Goal: Register for event/course

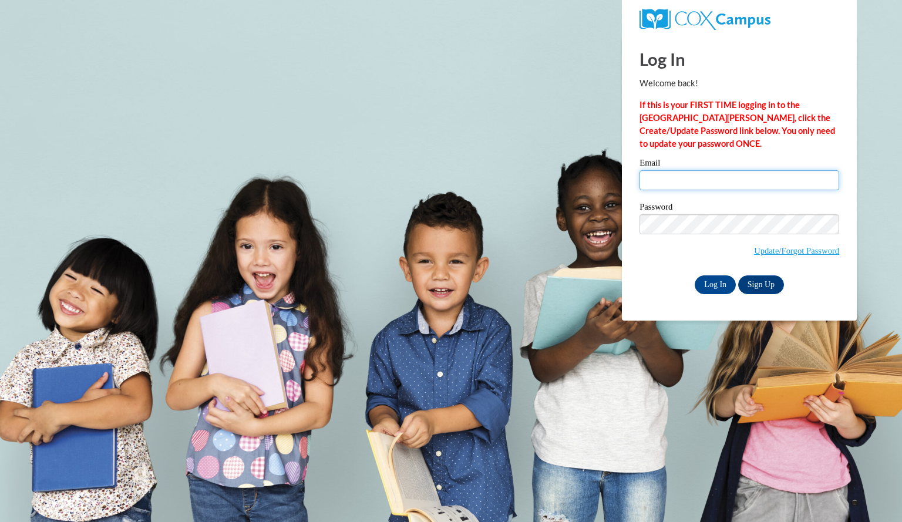
click at [722, 180] on input "Email" at bounding box center [740, 180] width 200 height 20
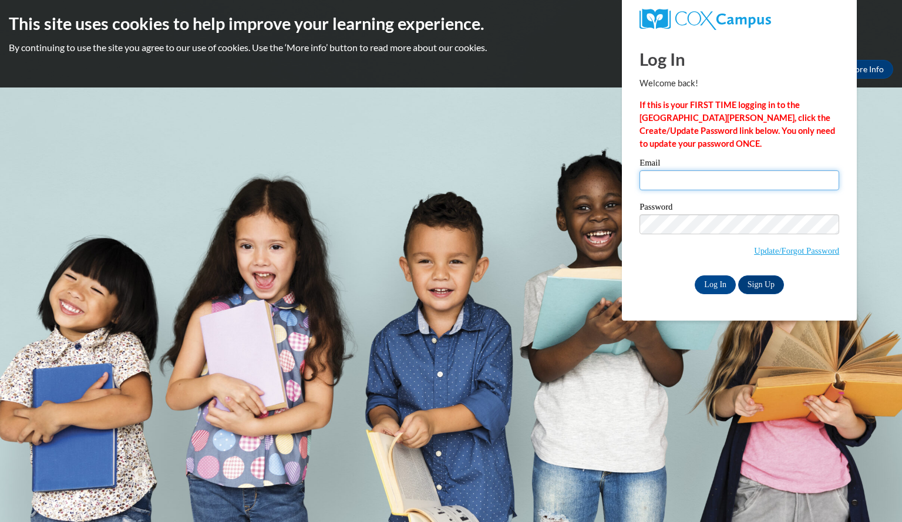
type input "dvorakbrenda@aasd.k12.wi.us"
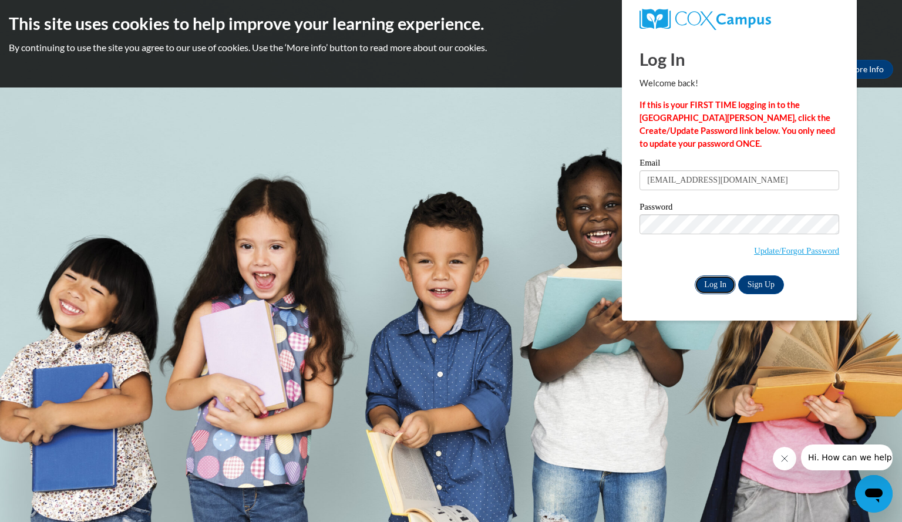
click at [713, 284] on input "Log In" at bounding box center [715, 284] width 41 height 19
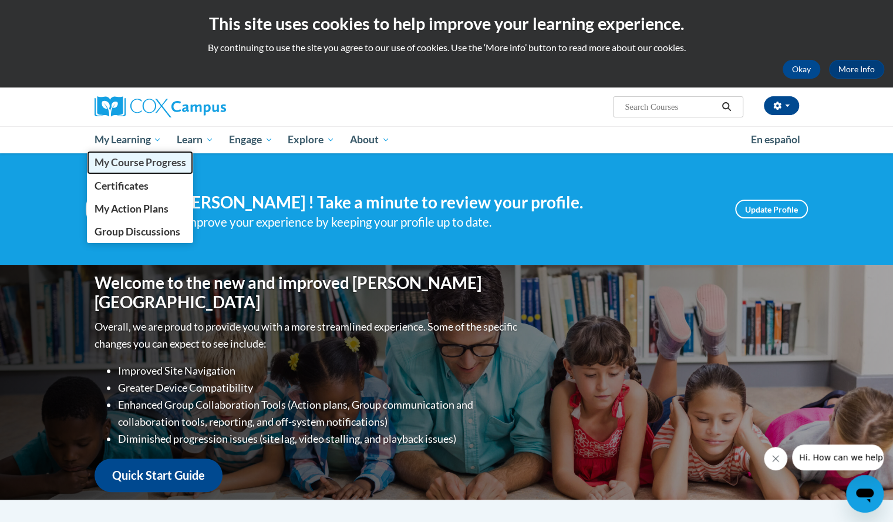
click at [156, 164] on span "My Course Progress" at bounding box center [140, 162] width 92 height 12
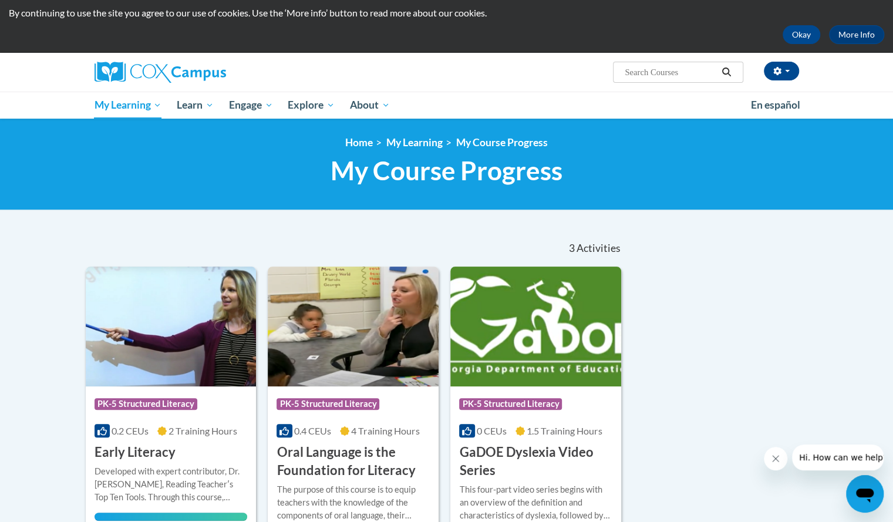
scroll to position [33, 0]
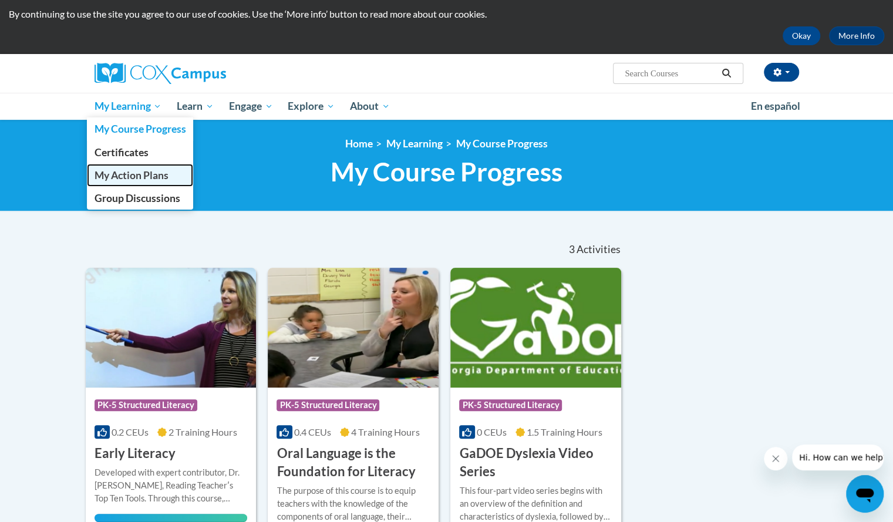
click at [142, 170] on span "My Action Plans" at bounding box center [131, 175] width 74 height 12
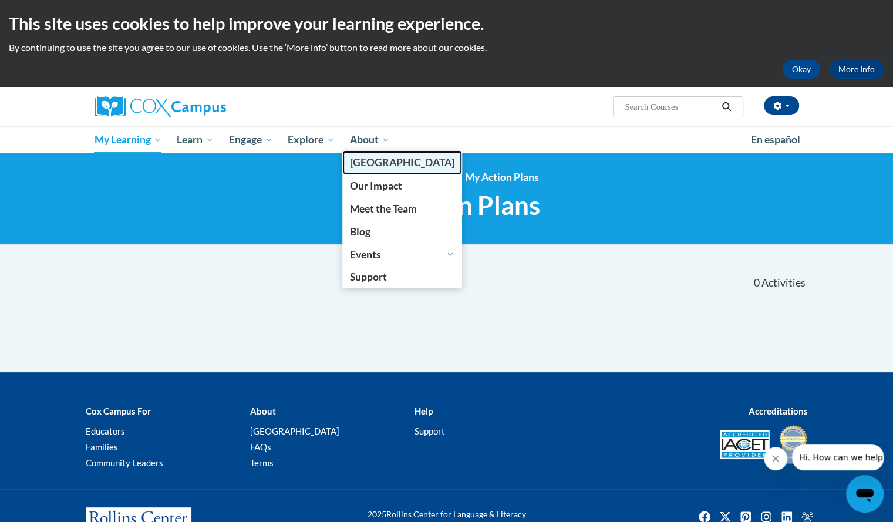
click at [379, 166] on span "[PERSON_NAME][GEOGRAPHIC_DATA]" at bounding box center [402, 162] width 105 height 12
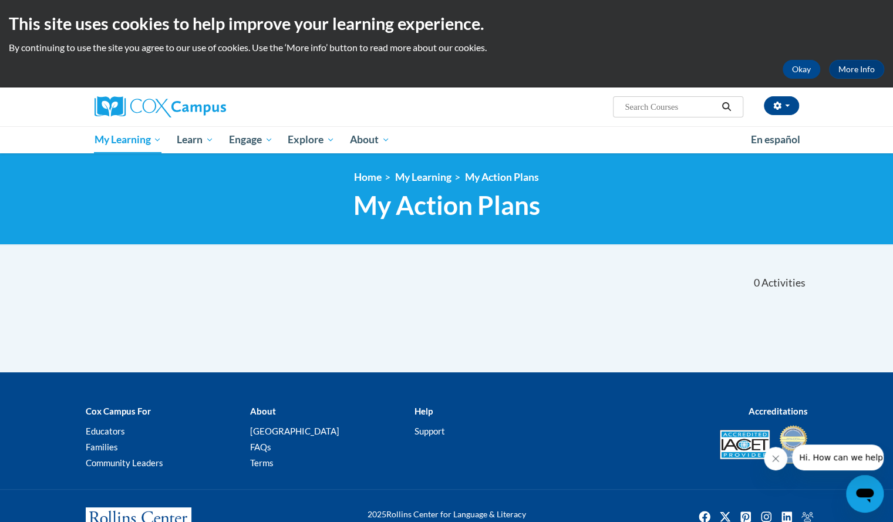
click at [651, 110] on input "Search..." at bounding box center [671, 107] width 94 height 14
type input "systematic and explicit phonics"
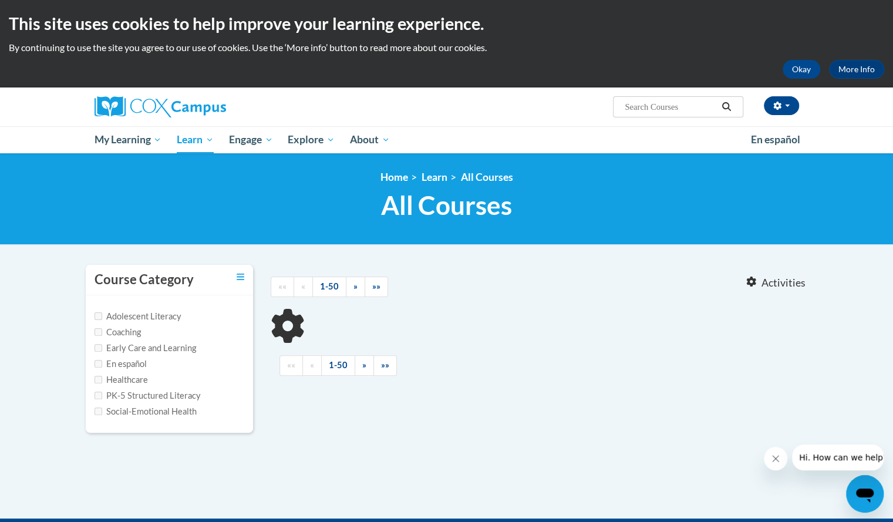
type input "systematic and explicit phonics"
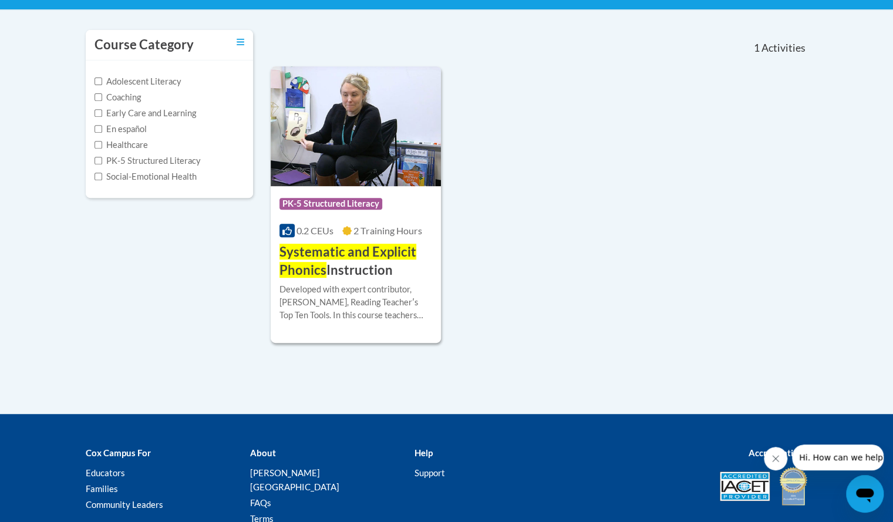
scroll to position [176, 0]
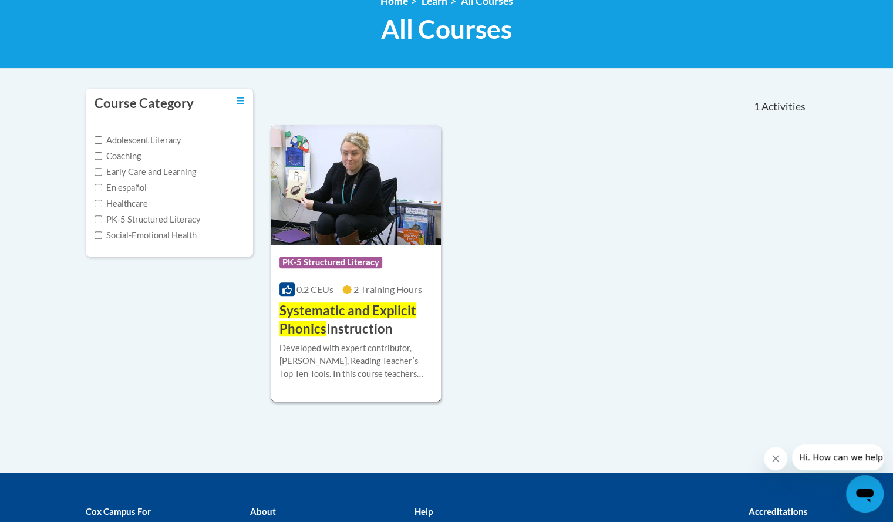
click at [343, 325] on h3 "Systematic and Explicit Phonics Instruction" at bounding box center [356, 320] width 153 height 36
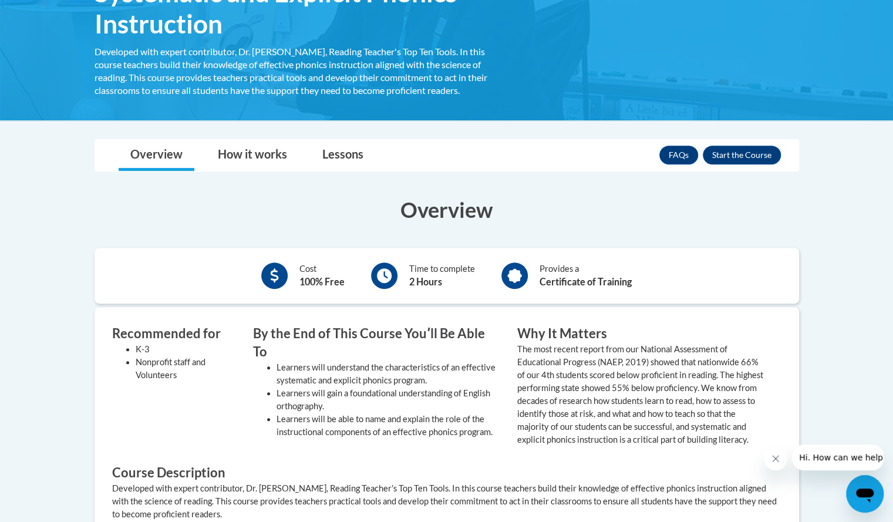
scroll to position [235, 0]
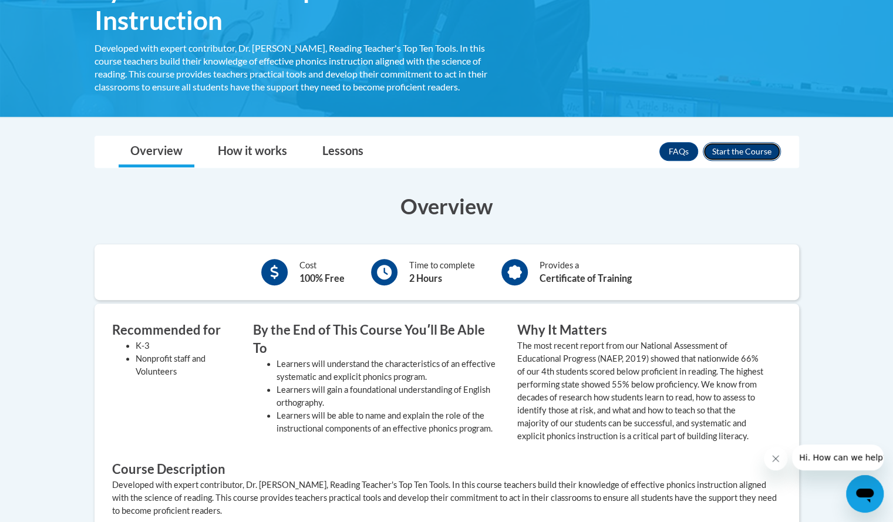
click at [738, 147] on button "Enroll" at bounding box center [742, 151] width 78 height 19
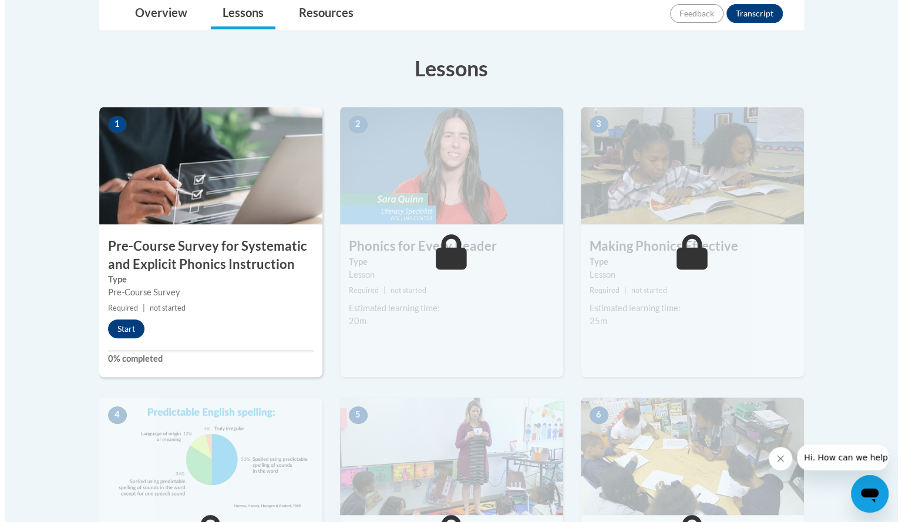
scroll to position [294, 0]
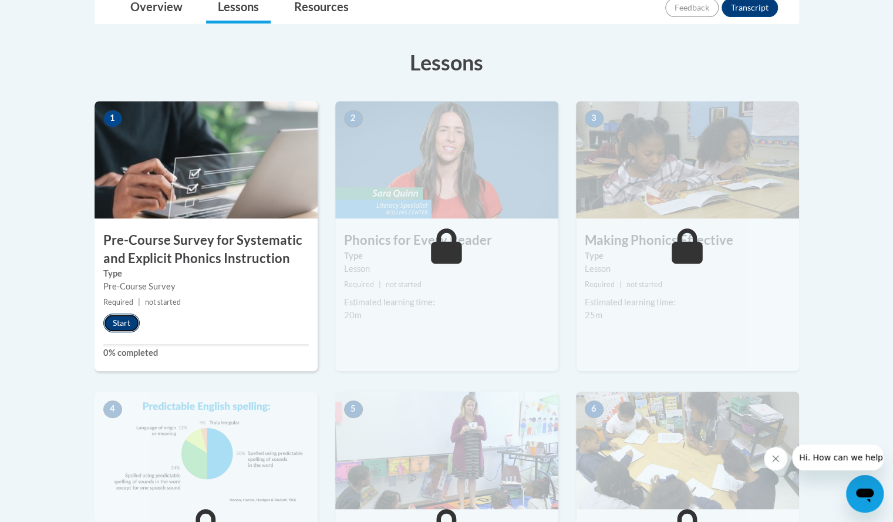
click at [119, 318] on button "Start" at bounding box center [121, 323] width 36 height 19
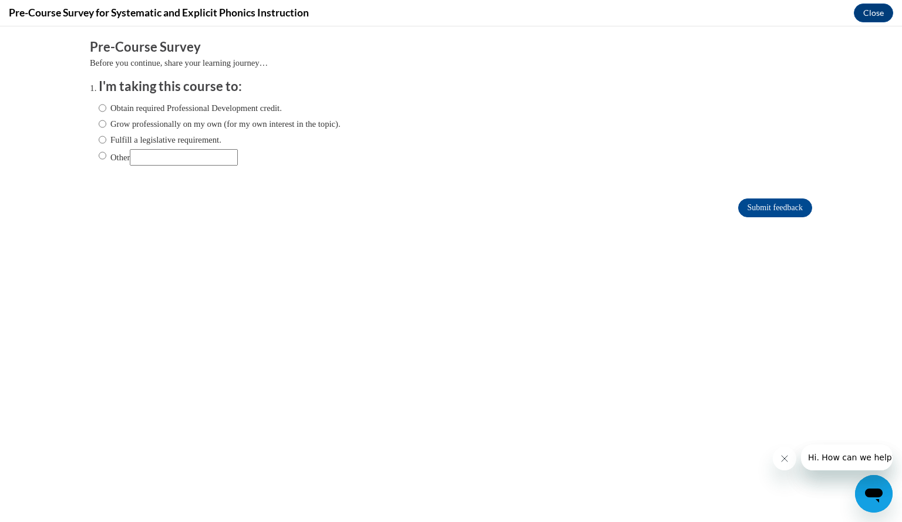
scroll to position [0, 0]
click at [99, 139] on input "Fulfill a legislative requirement." at bounding box center [103, 139] width 8 height 13
radio input "true"
click at [756, 213] on input "Submit feedback" at bounding box center [775, 207] width 74 height 19
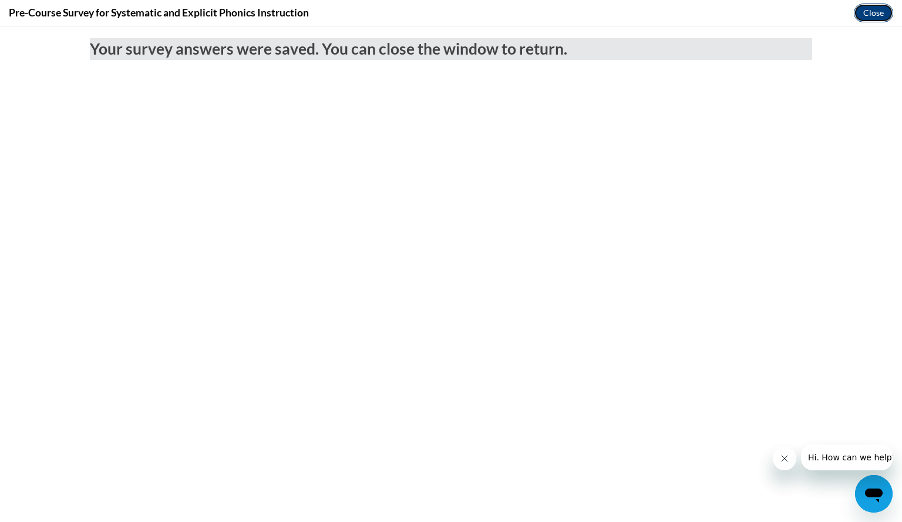
click at [874, 12] on button "Close" at bounding box center [873, 13] width 39 height 19
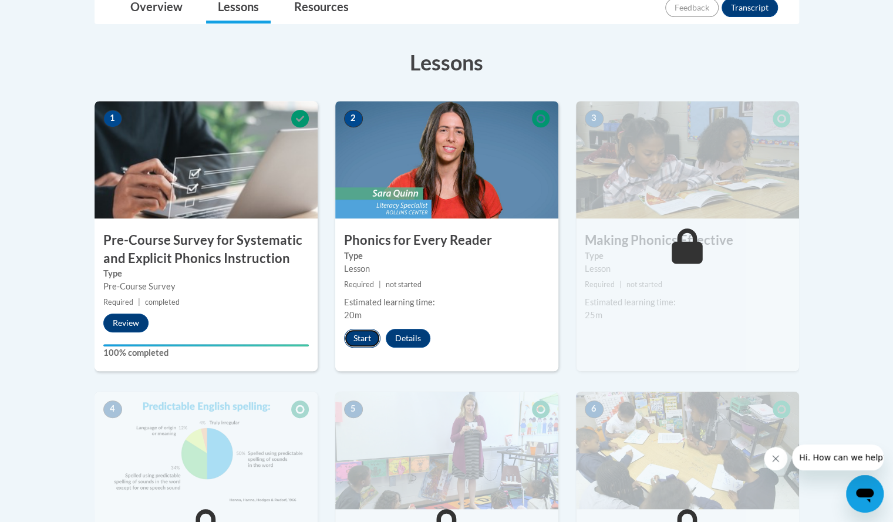
click at [362, 336] on button "Start" at bounding box center [362, 338] width 36 height 19
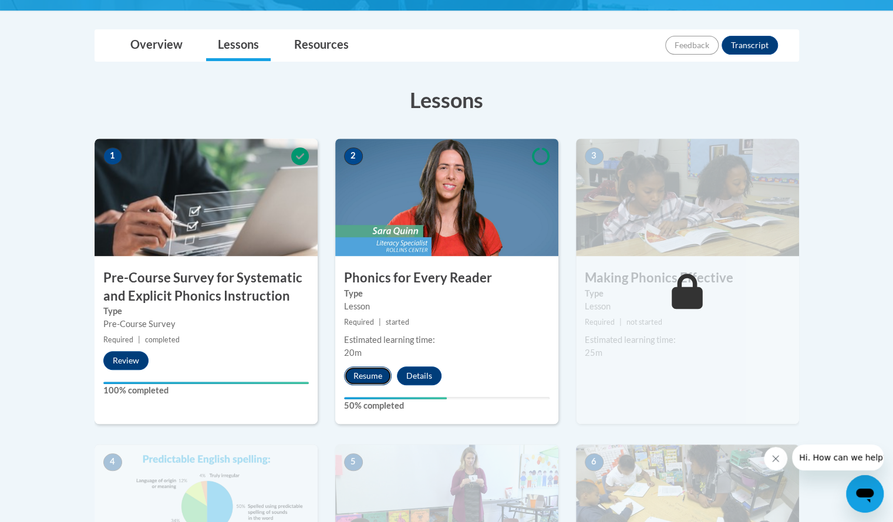
click at [363, 373] on button "Resume" at bounding box center [368, 375] width 48 height 19
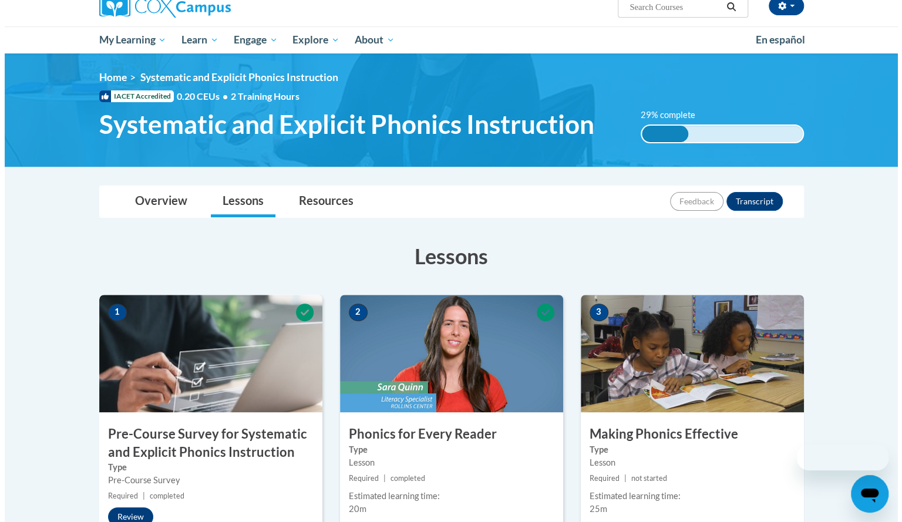
scroll to position [352, 0]
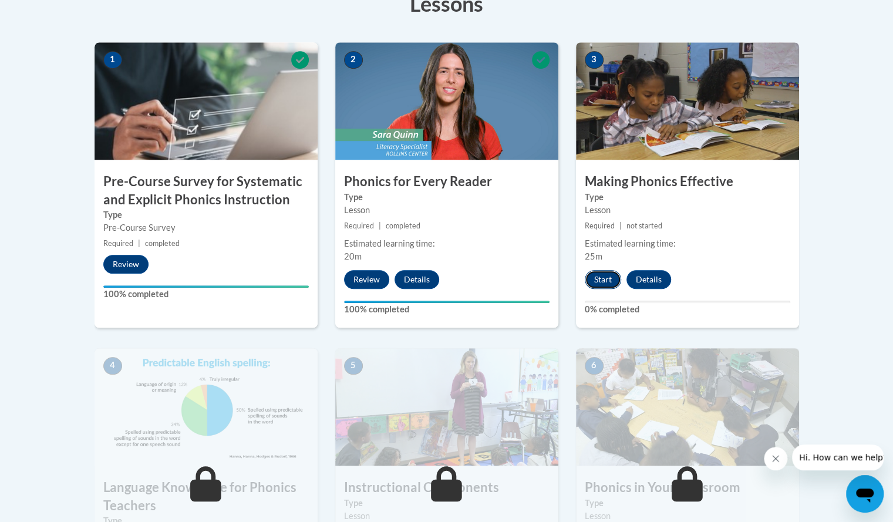
click at [608, 275] on button "Start" at bounding box center [603, 279] width 36 height 19
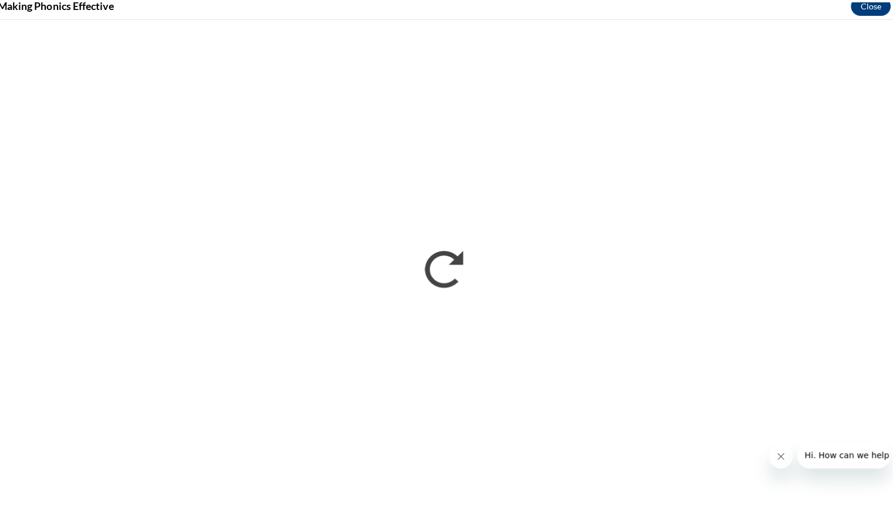
scroll to position [351, 0]
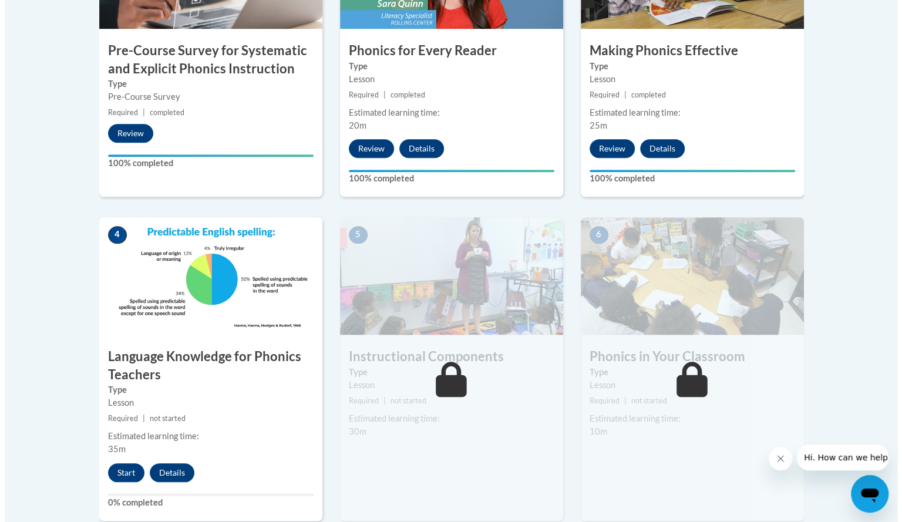
scroll to position [608, 0]
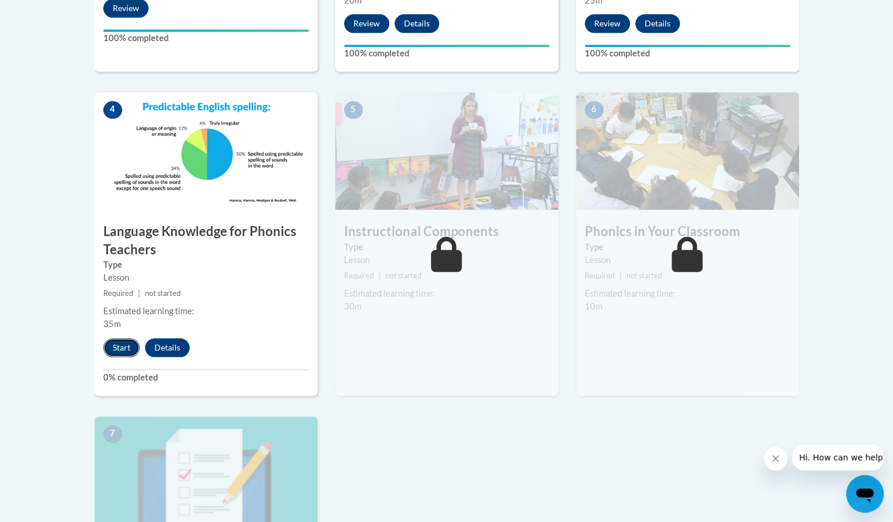
click at [124, 344] on button "Start" at bounding box center [121, 347] width 36 height 19
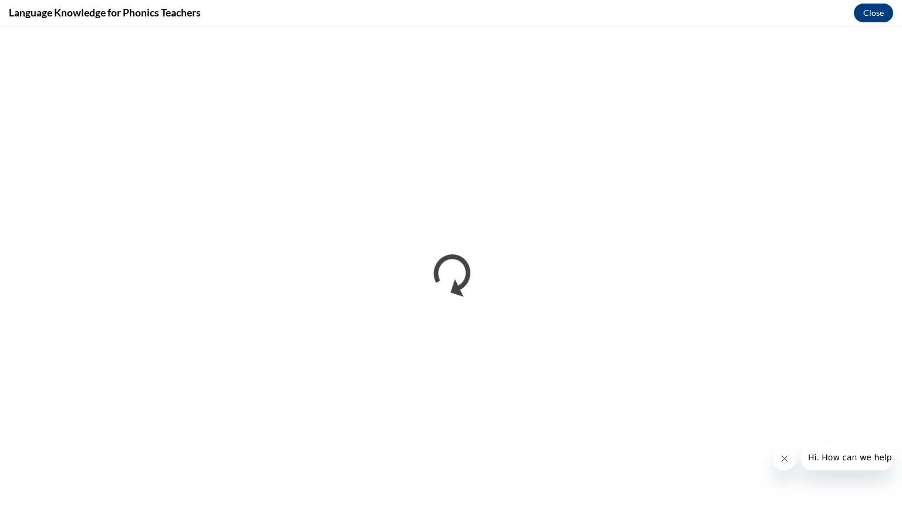
scroll to position [0, 0]
click at [876, 14] on button "Close" at bounding box center [873, 13] width 39 height 19
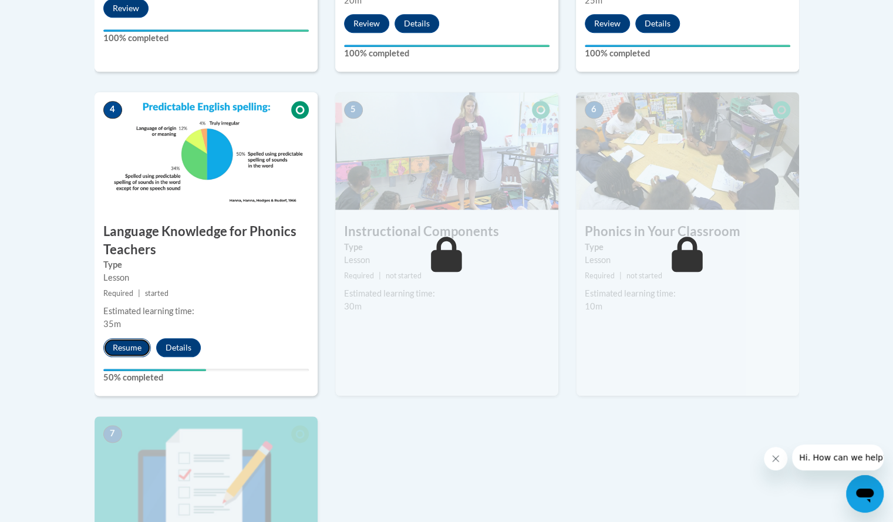
click at [138, 344] on button "Resume" at bounding box center [127, 347] width 48 height 19
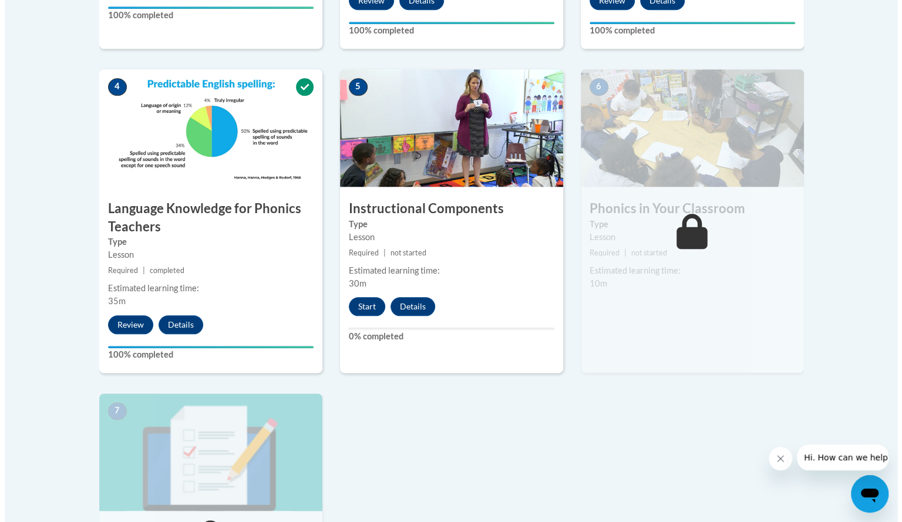
scroll to position [608, 0]
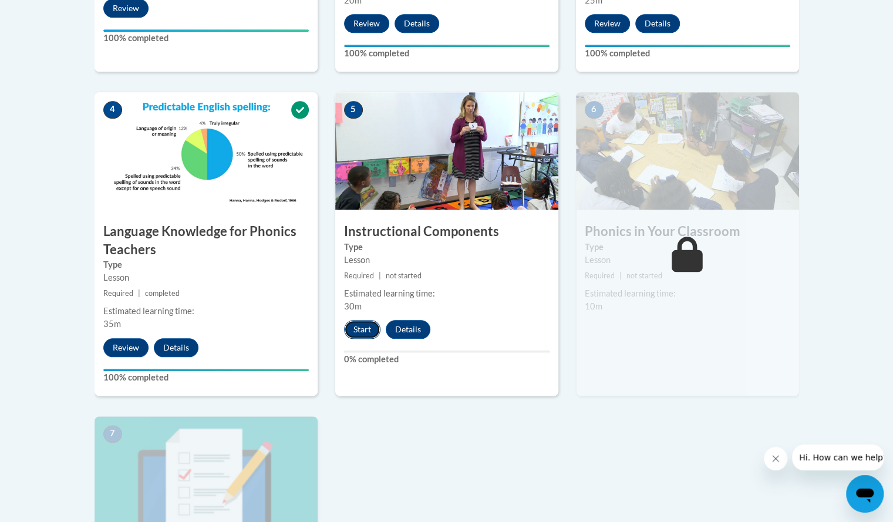
click at [363, 334] on button "Start" at bounding box center [362, 329] width 36 height 19
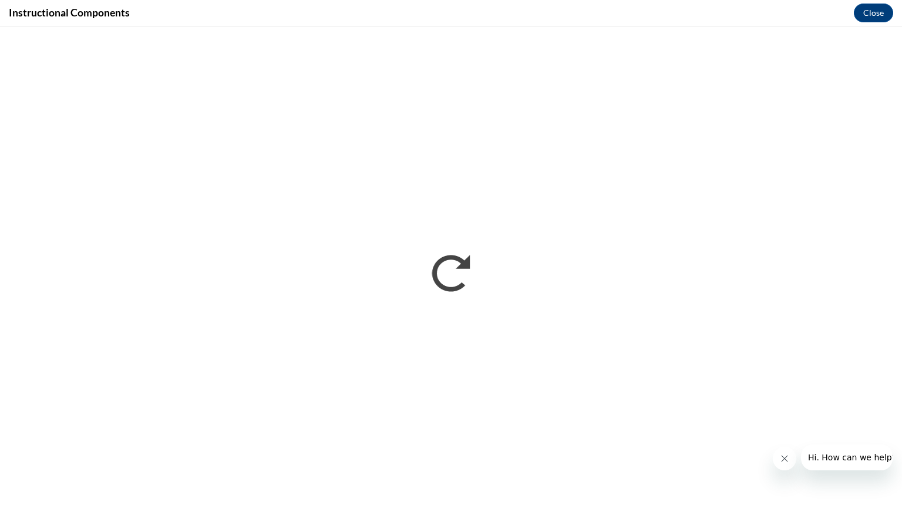
scroll to position [0, 0]
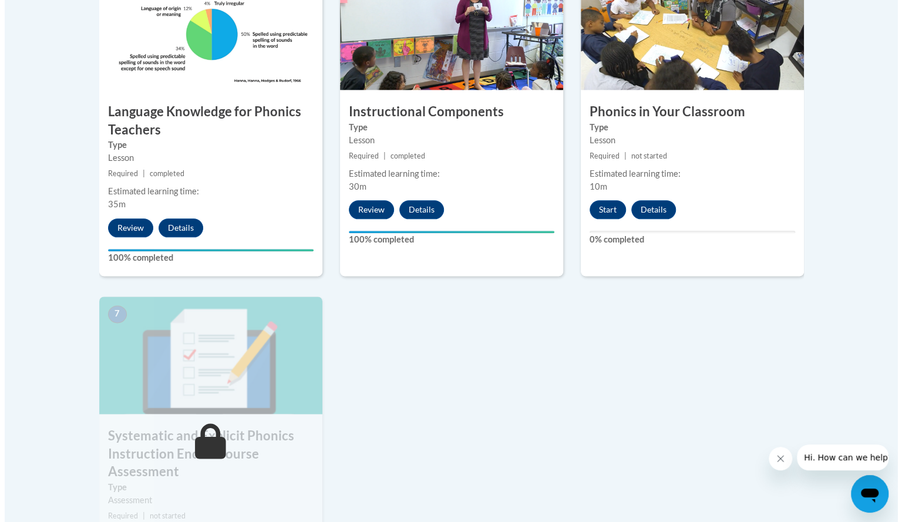
scroll to position [822, 0]
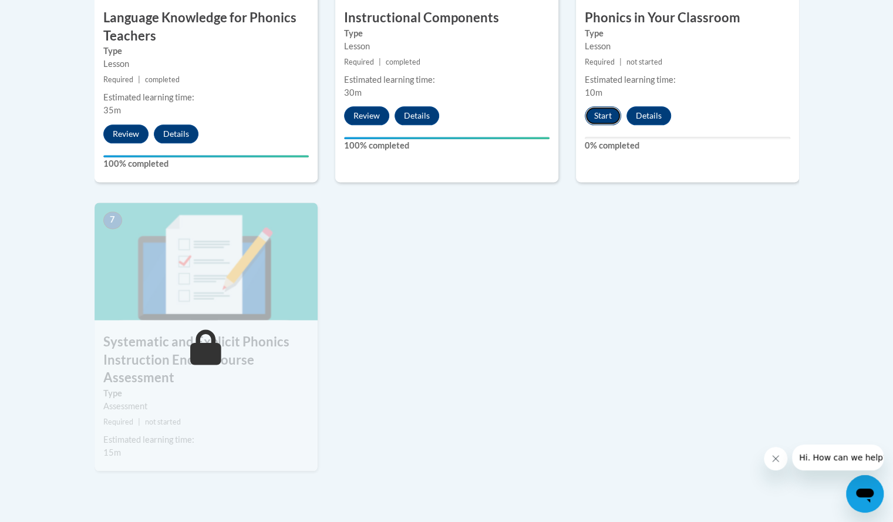
click at [599, 116] on button "Start" at bounding box center [603, 115] width 36 height 19
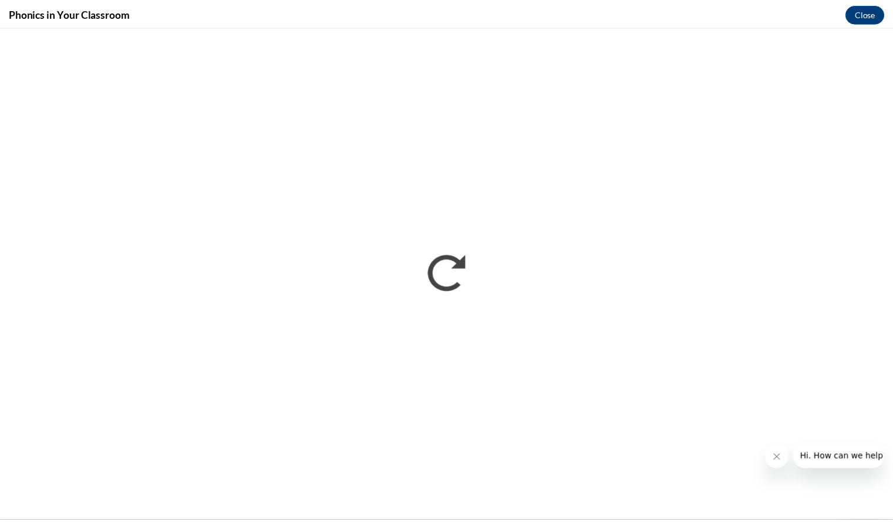
scroll to position [0, 0]
click at [883, 13] on button "Close" at bounding box center [873, 13] width 39 height 19
